Goal: Task Accomplishment & Management: Manage account settings

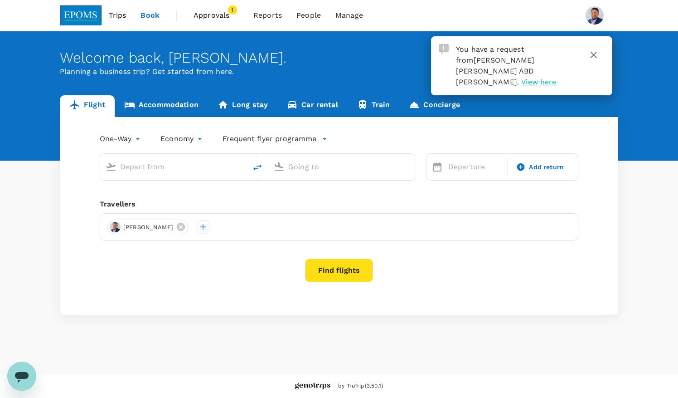
type input "roundtrip"
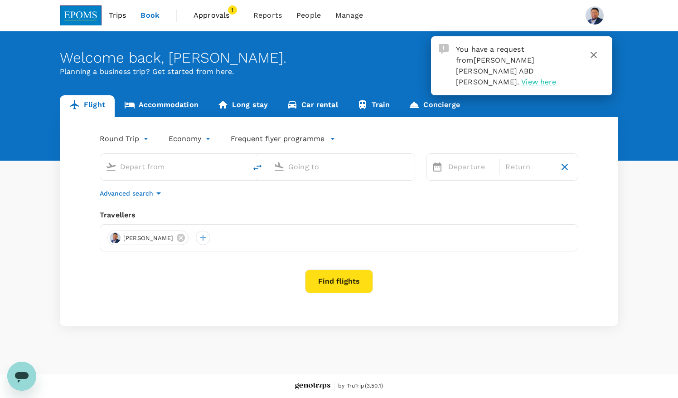
type input "Kuala Lumpur Intl ([GEOGRAPHIC_DATA])"
type input "Kota Kinabalu Intl (BKI)"
click at [521, 78] on span "View here" at bounding box center [538, 82] width 35 height 9
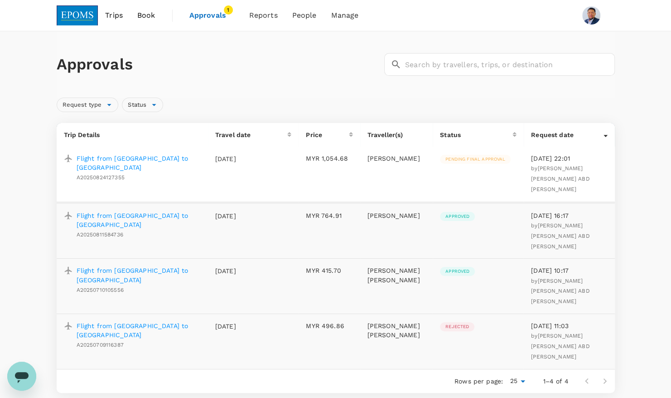
click at [156, 157] on p "Flight from [GEOGRAPHIC_DATA] to [GEOGRAPHIC_DATA]" at bounding box center [139, 163] width 124 height 18
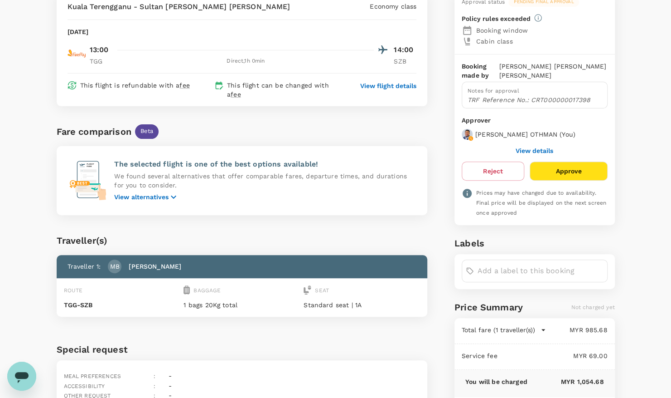
scroll to position [153, 0]
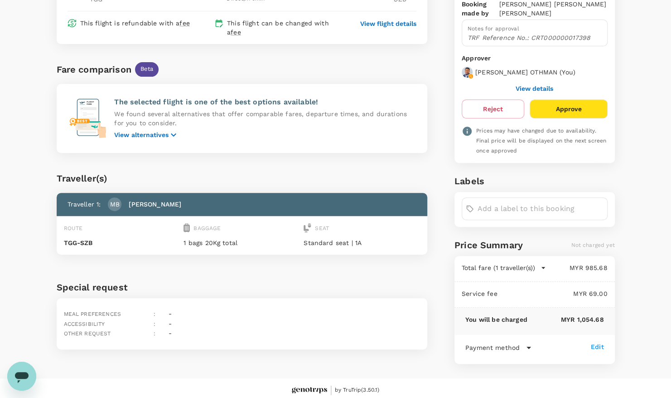
click at [540, 266] on icon "button" at bounding box center [543, 267] width 9 height 9
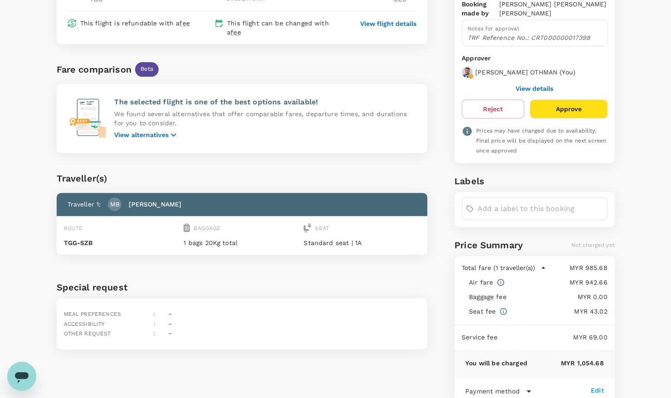
click at [540, 266] on icon "button" at bounding box center [543, 267] width 9 height 9
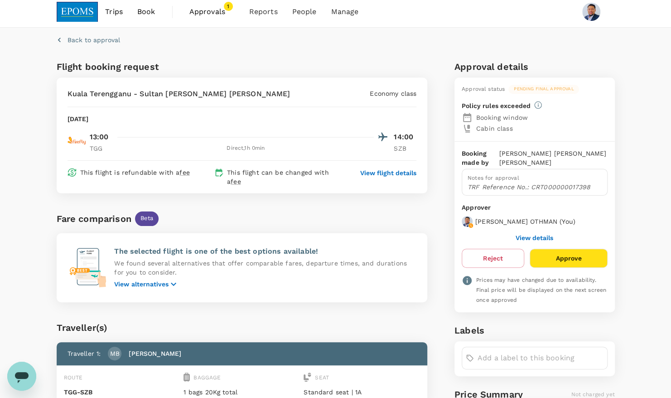
scroll to position [0, 0]
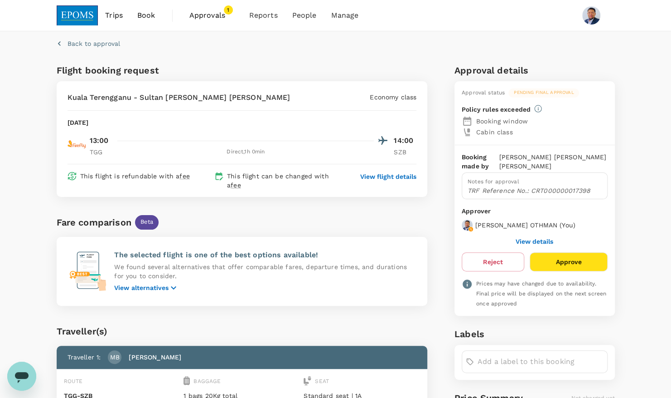
click at [401, 179] on p "View flight details" at bounding box center [388, 176] width 56 height 9
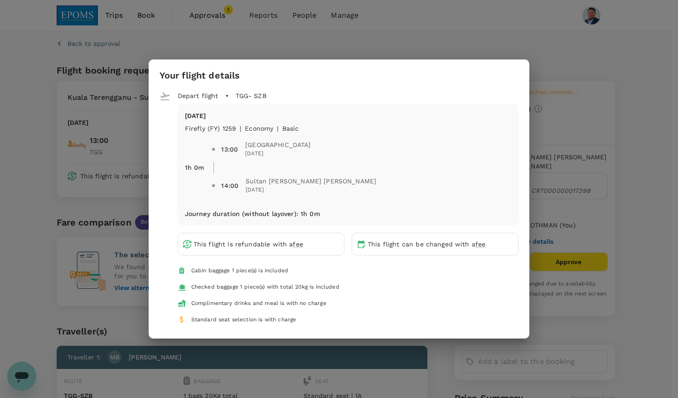
click at [604, 102] on div "Your flight details Depart flight TGG - SZB [DATE] firefly (FY) 1259 | economy …" at bounding box center [339, 199] width 678 height 398
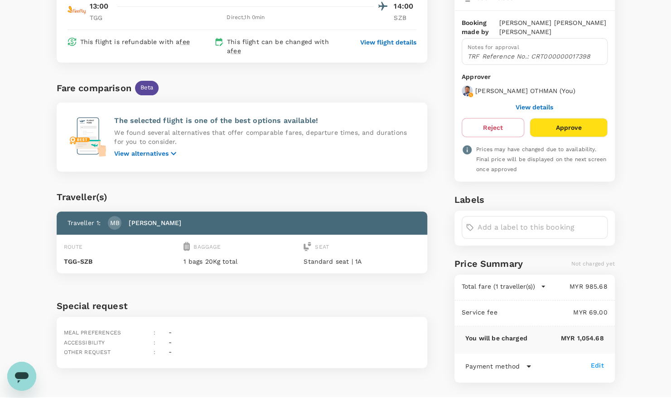
scroll to position [136, 0]
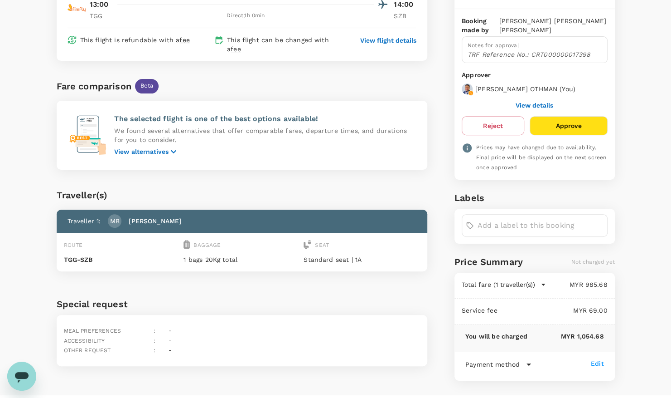
click at [563, 122] on button "Approve" at bounding box center [569, 125] width 78 height 19
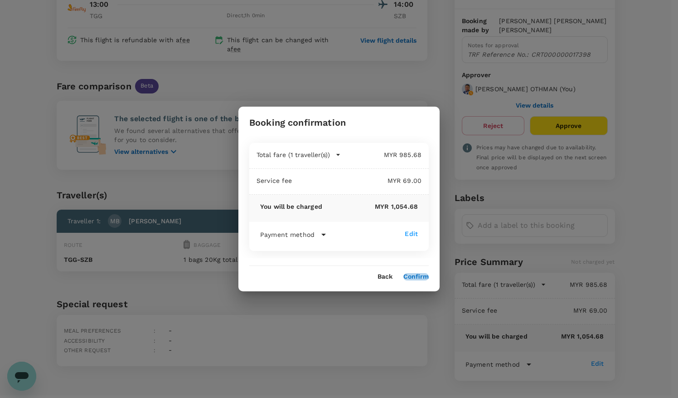
click at [421, 275] on button "Confirm" at bounding box center [415, 276] width 25 height 7
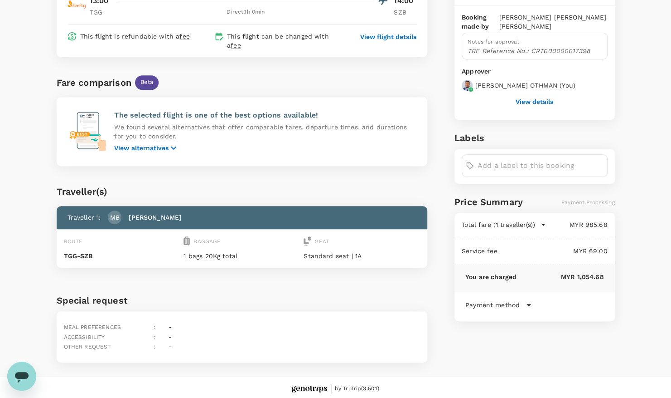
scroll to position [0, 0]
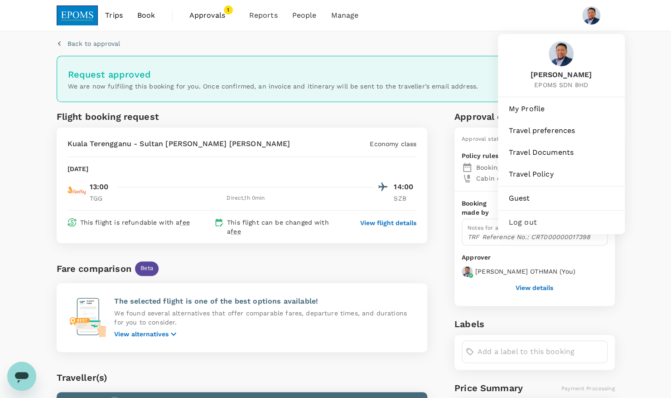
click at [592, 12] on img at bounding box center [591, 15] width 18 height 18
click at [597, 16] on img at bounding box center [591, 15] width 18 height 18
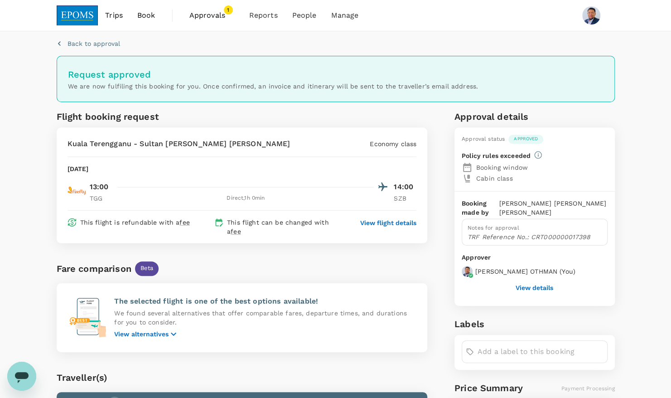
click at [597, 16] on img at bounding box center [591, 15] width 18 height 18
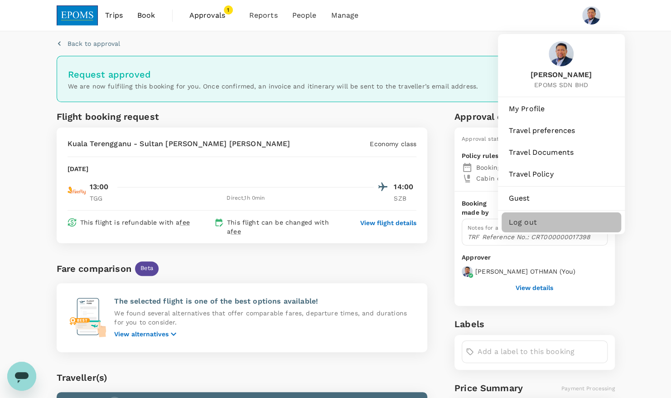
click at [538, 224] on span "Log out" at bounding box center [561, 222] width 105 height 11
